Goal: Navigation & Orientation: Understand site structure

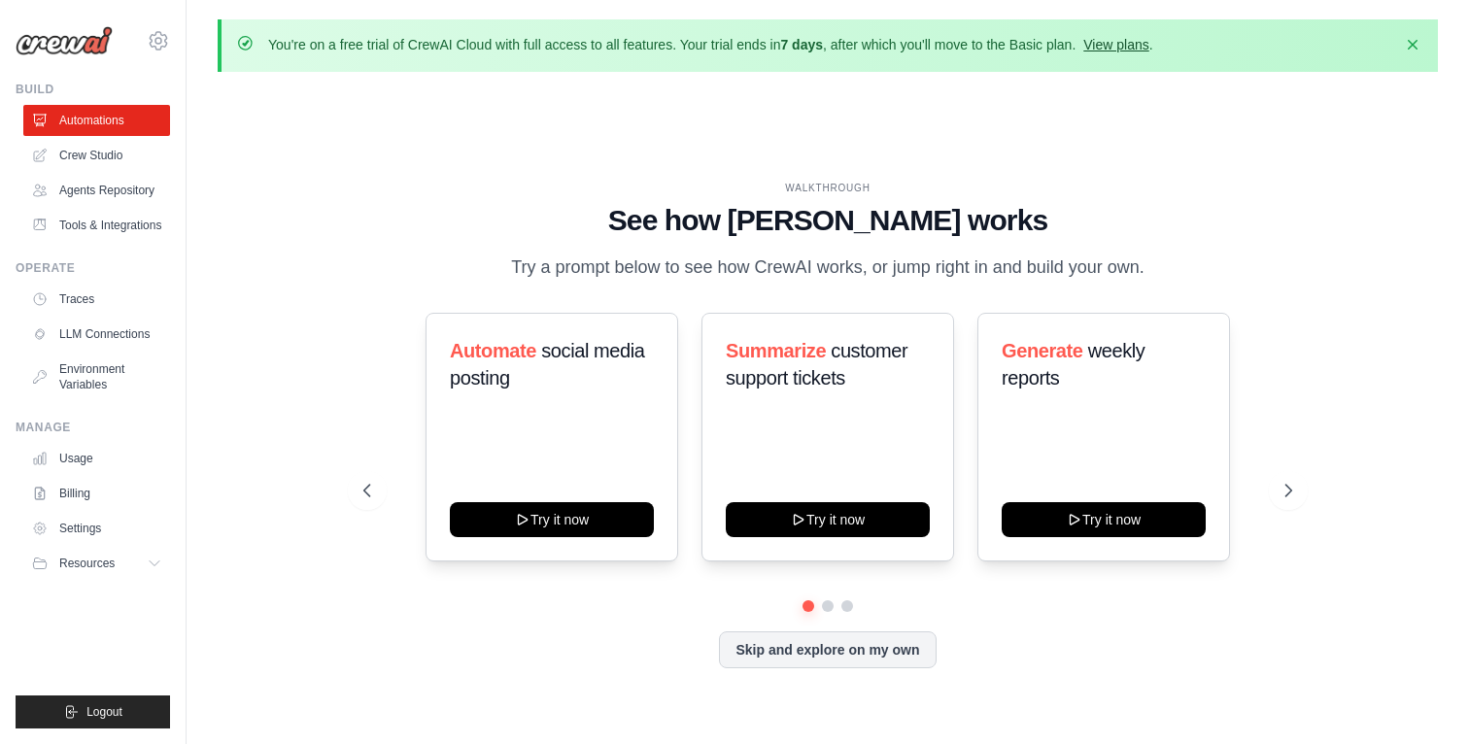
click at [1123, 48] on link "View plans" at bounding box center [1115, 45] width 65 height 16
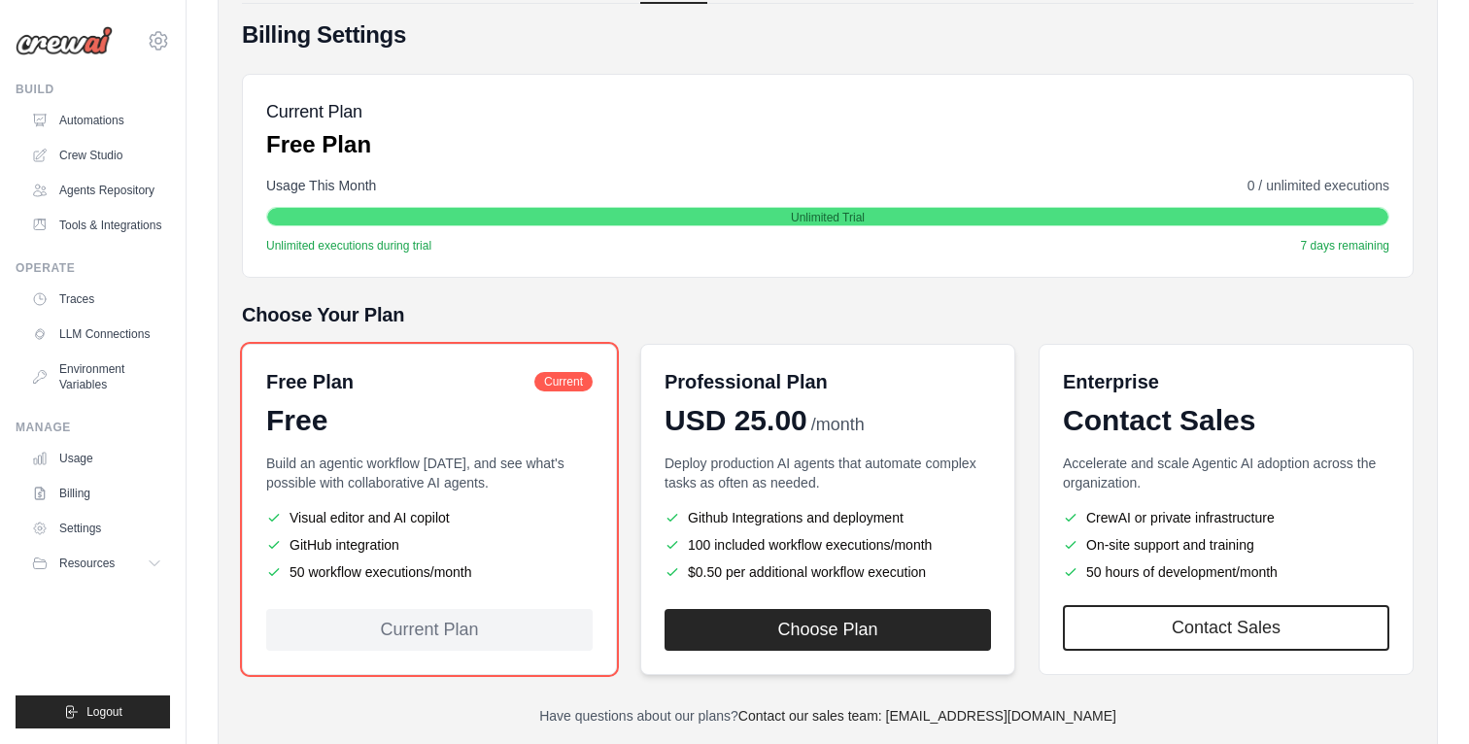
scroll to position [274, 0]
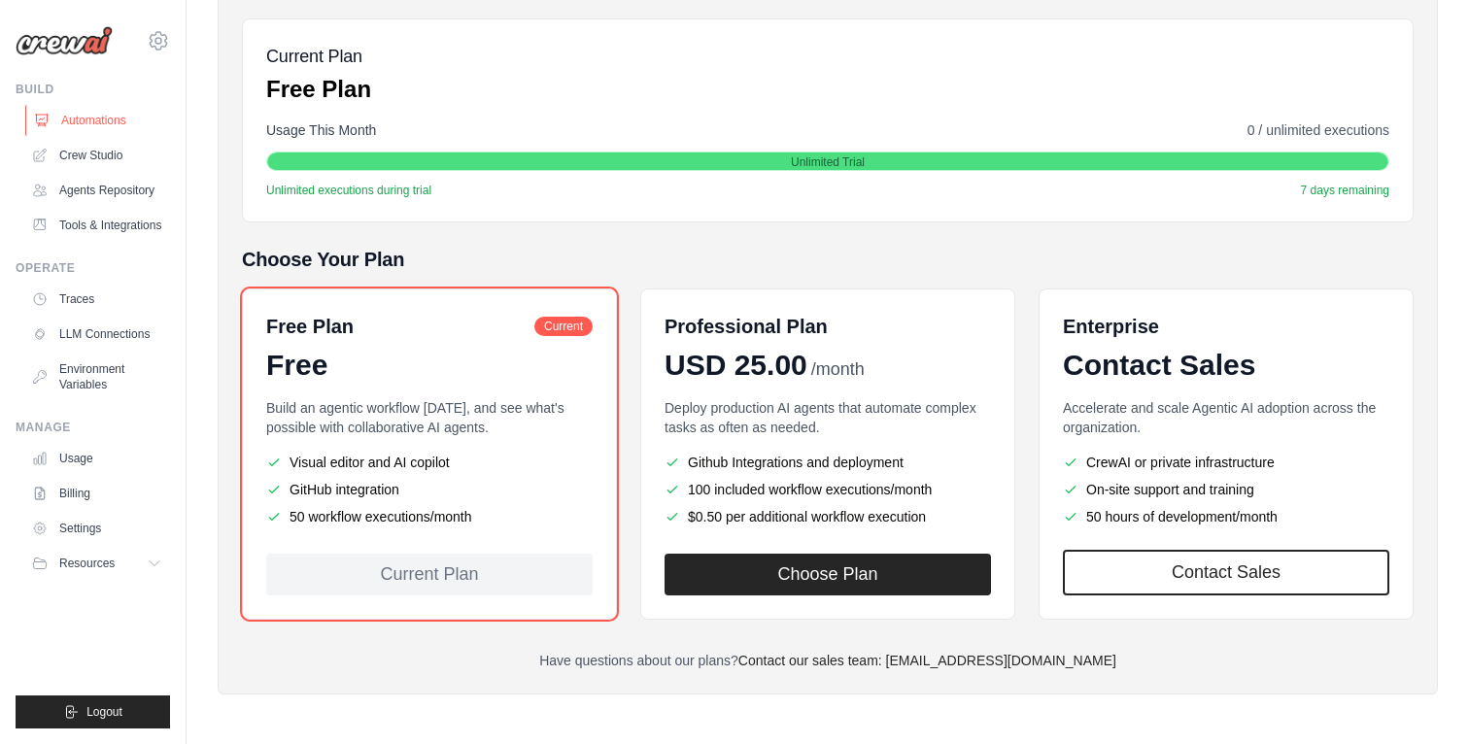
click at [146, 115] on link "Automations" at bounding box center [98, 120] width 147 height 31
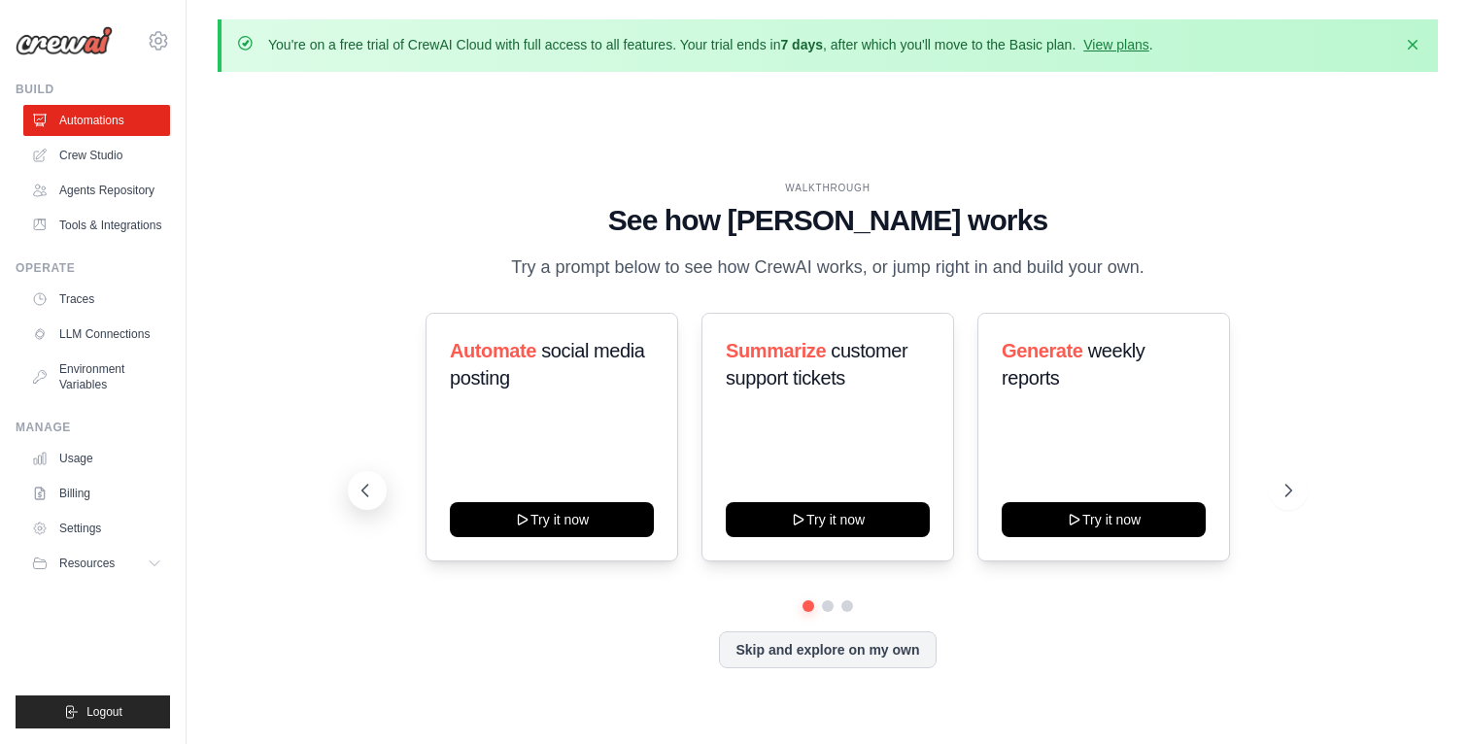
click at [358, 486] on icon at bounding box center [364, 490] width 19 height 19
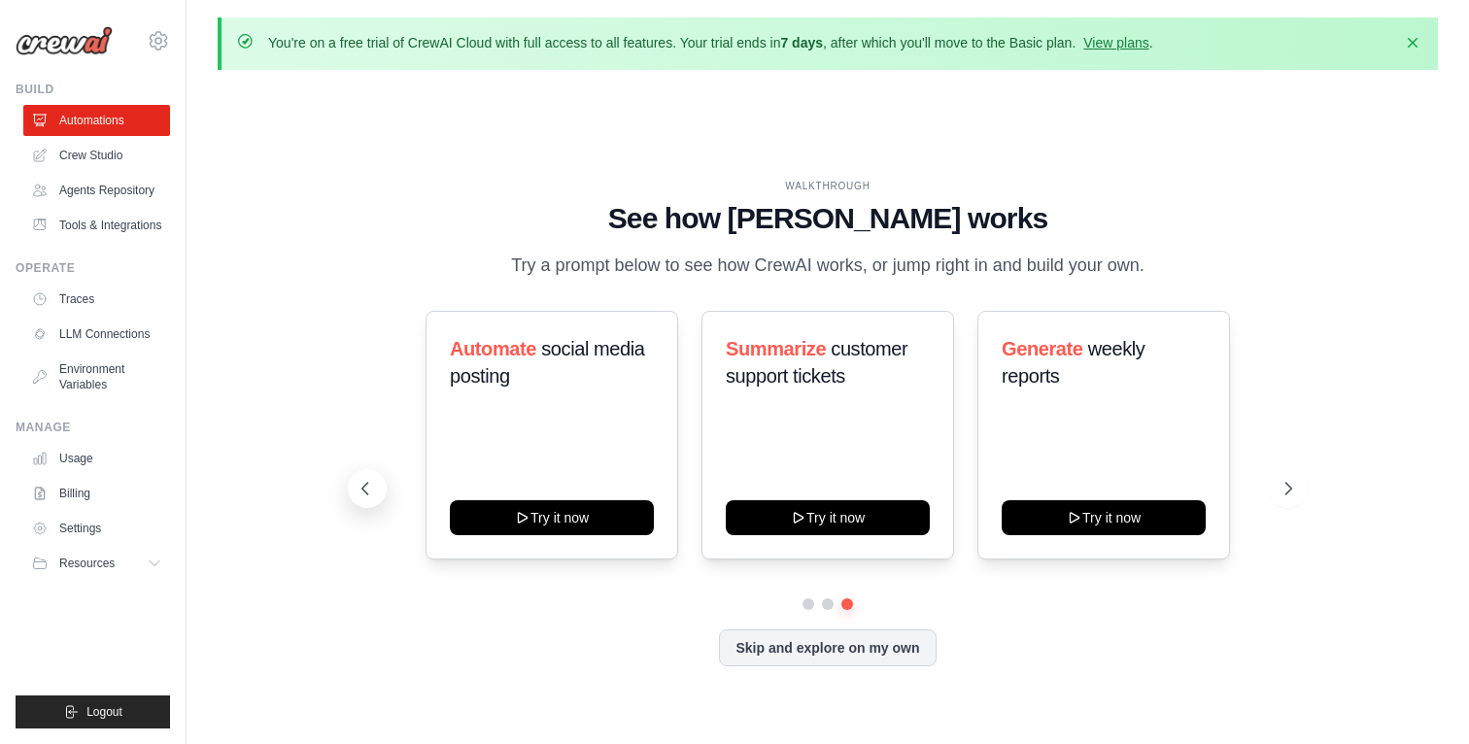
click at [359, 490] on icon at bounding box center [364, 488] width 19 height 19
drag, startPoint x: 769, startPoint y: 648, endPoint x: 760, endPoint y: 645, distance: 10.1
click at [769, 648] on button "Skip and explore on my own" at bounding box center [827, 645] width 217 height 37
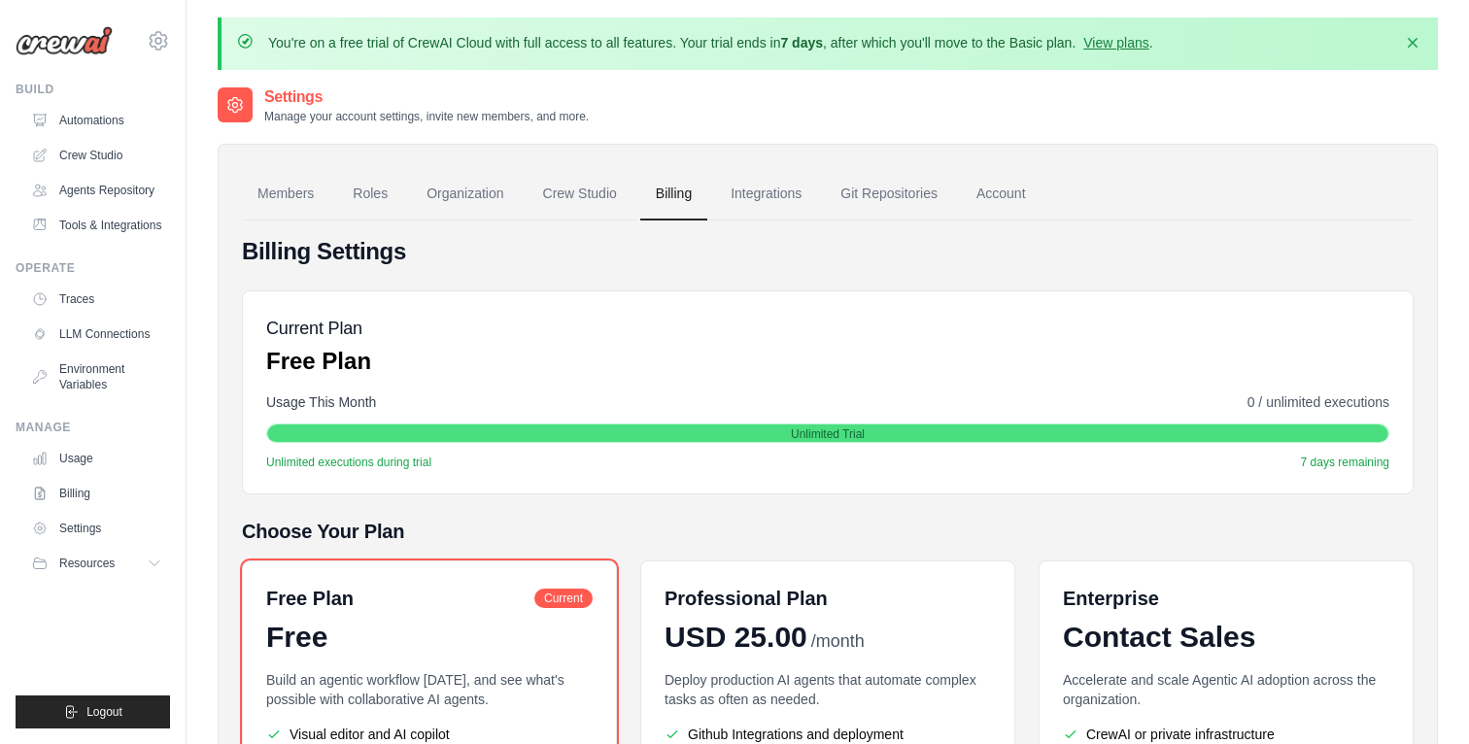
scroll to position [274, 0]
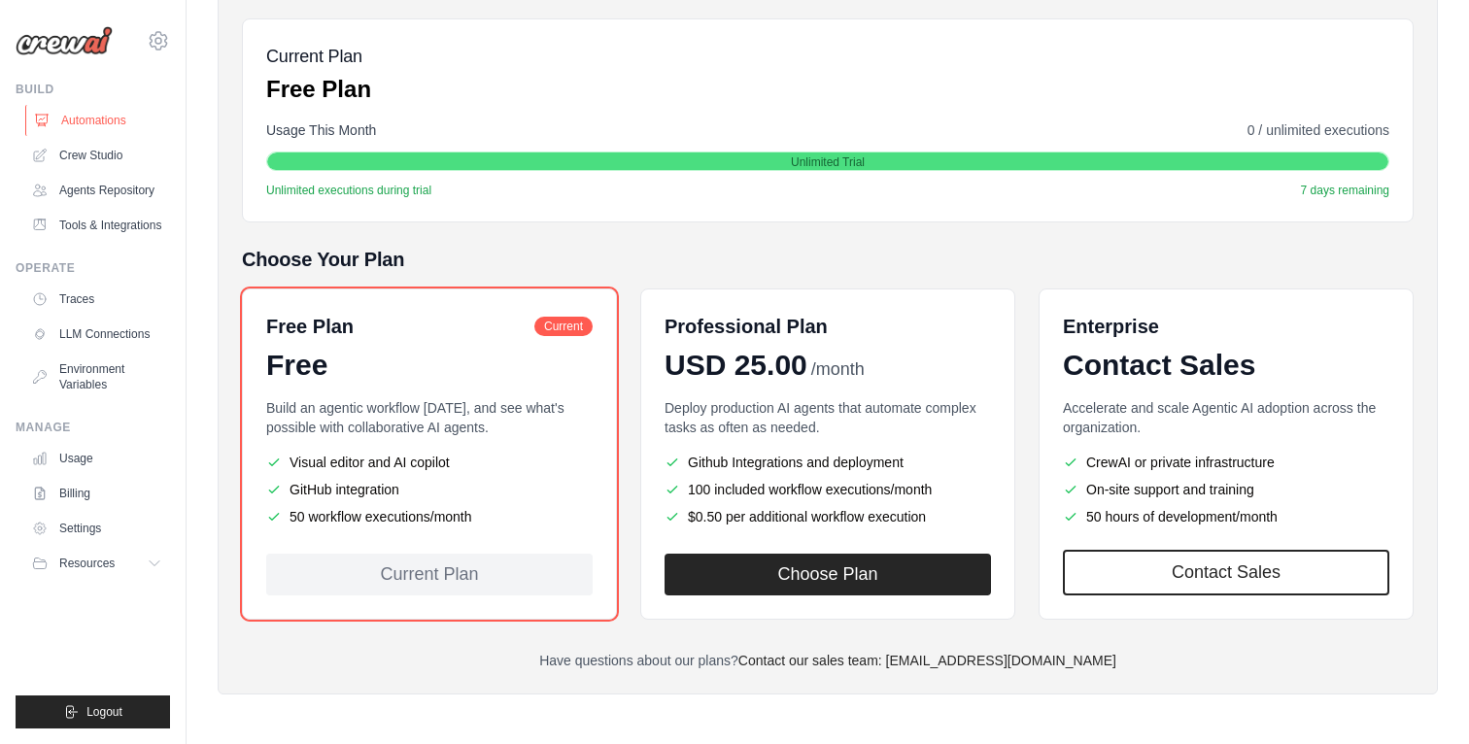
click at [92, 115] on link "Automations" at bounding box center [98, 120] width 147 height 31
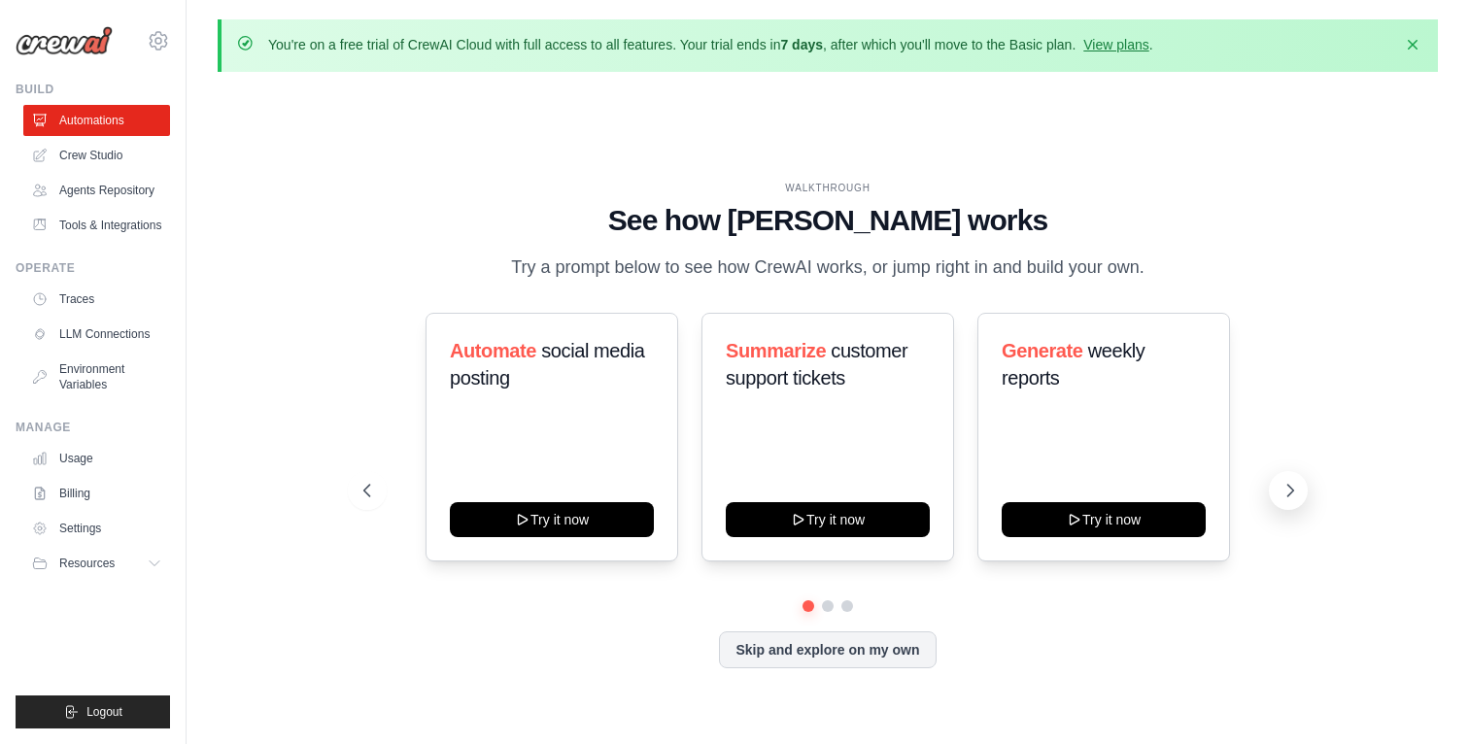
click at [1288, 495] on icon at bounding box center [1291, 491] width 6 height 12
